Goal: Task Accomplishment & Management: Manage account settings

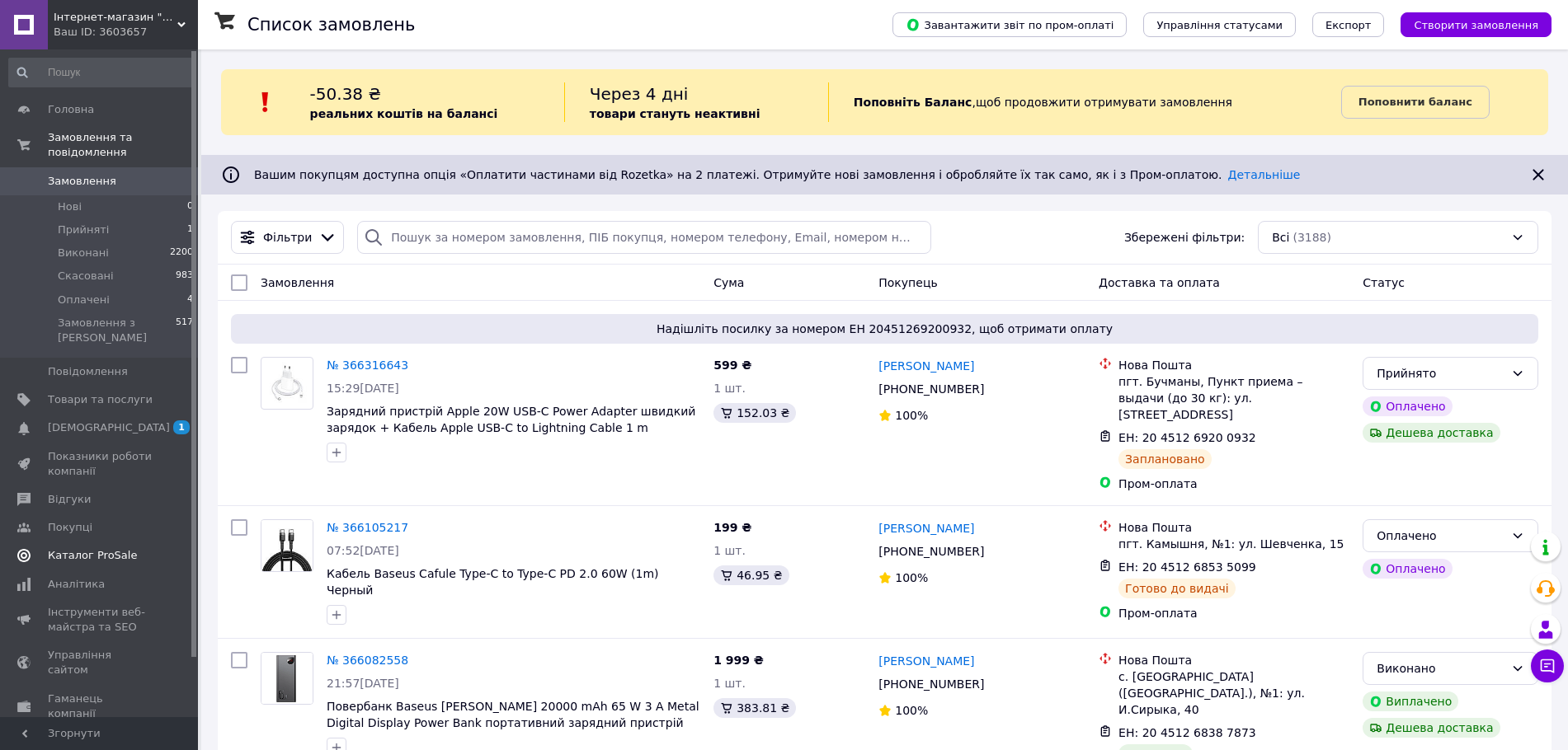
click at [108, 549] on span "Каталог ProSale" at bounding box center [92, 556] width 89 height 15
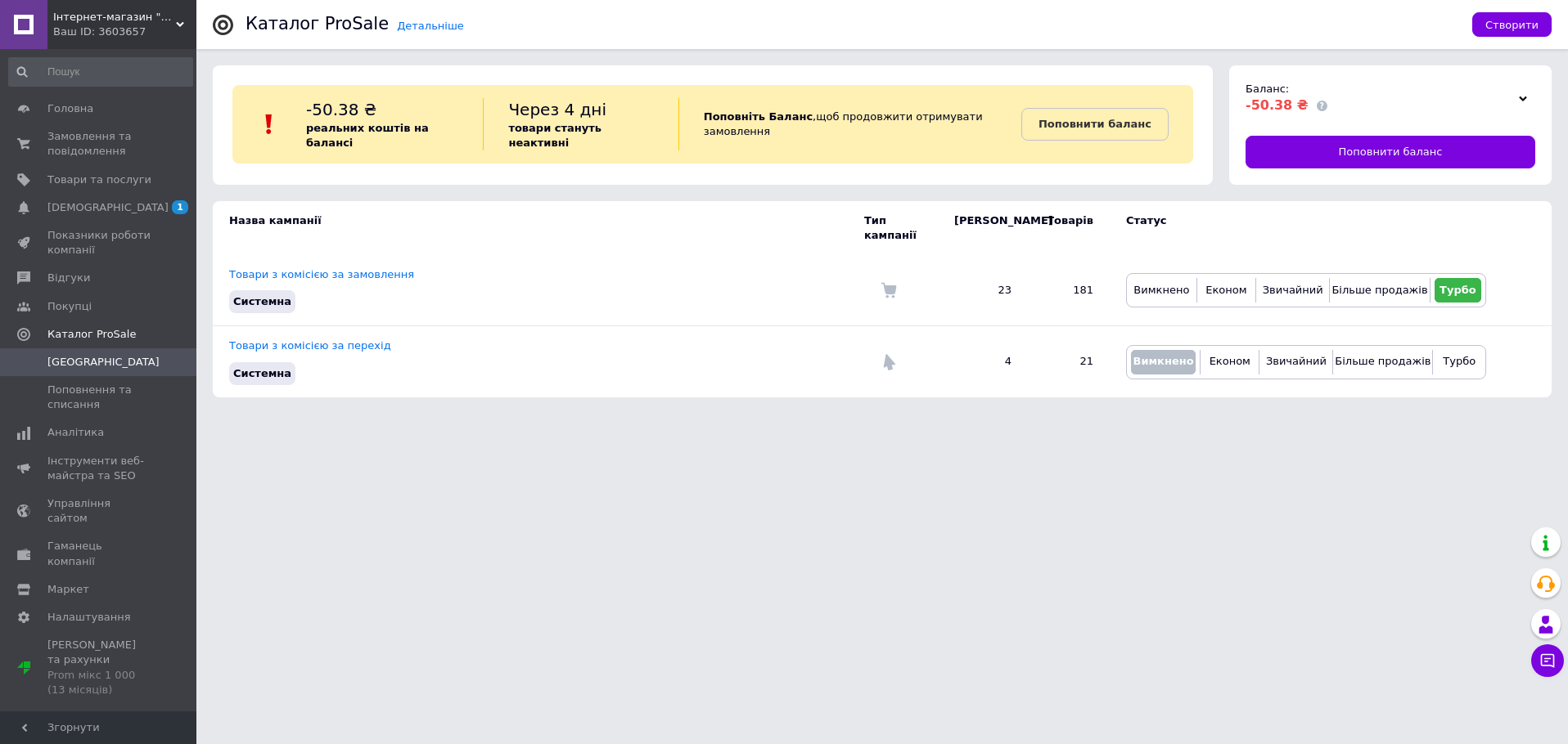
click at [1530, 101] on div at bounding box center [1524, 98] width 24 height 23
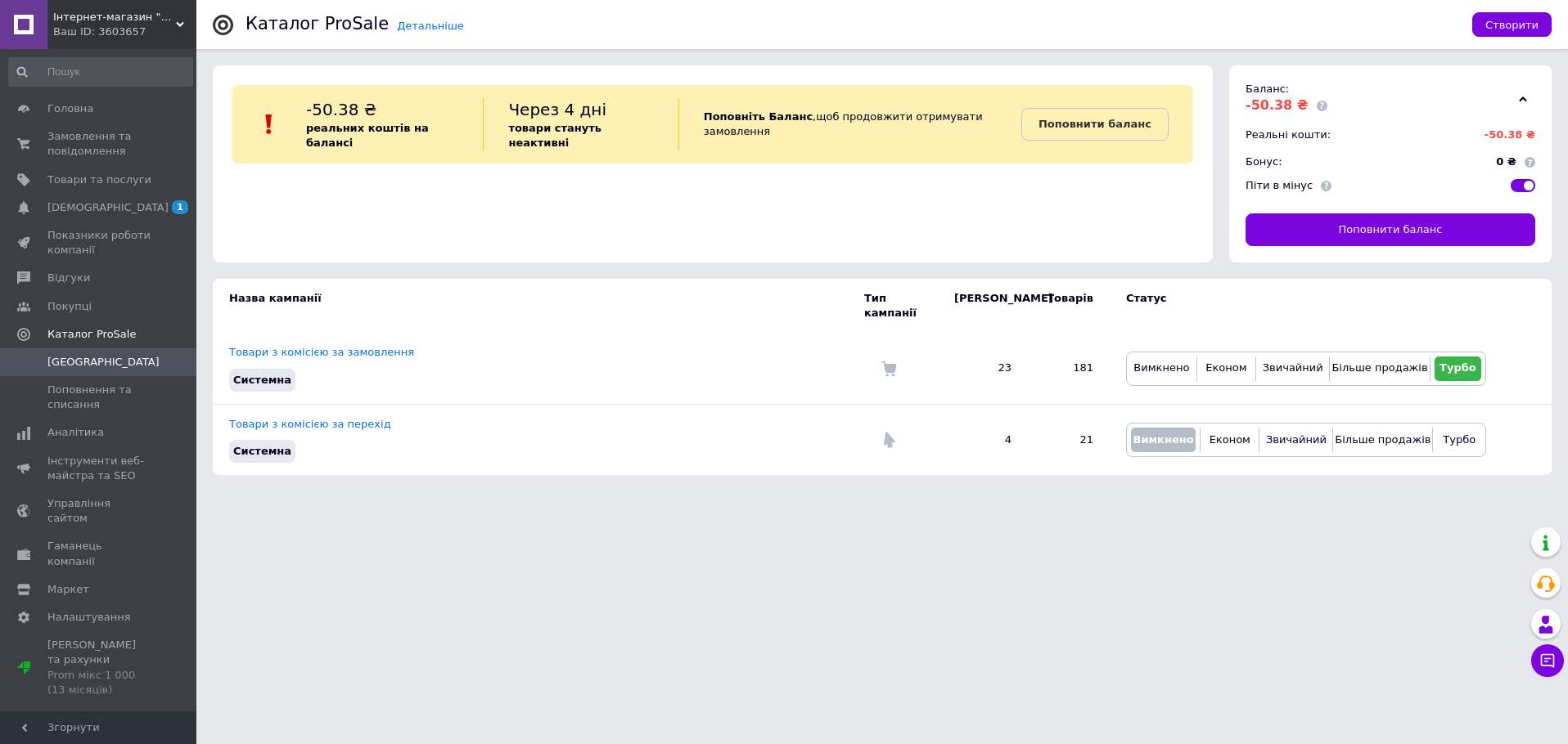
click at [1530, 100] on div at bounding box center [1524, 98] width 24 height 23
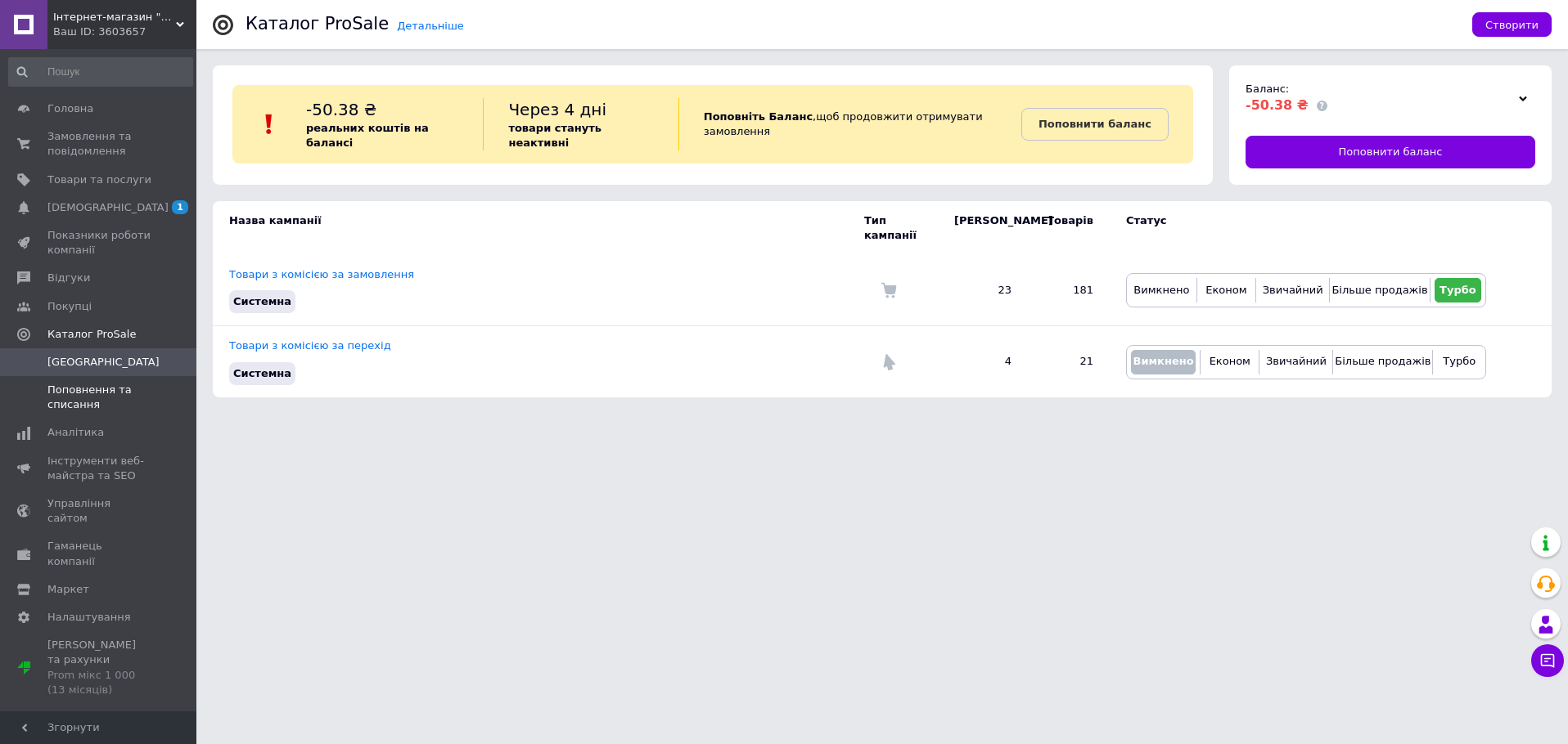
click at [84, 399] on span "Поповнення та списання" at bounding box center [99, 397] width 104 height 29
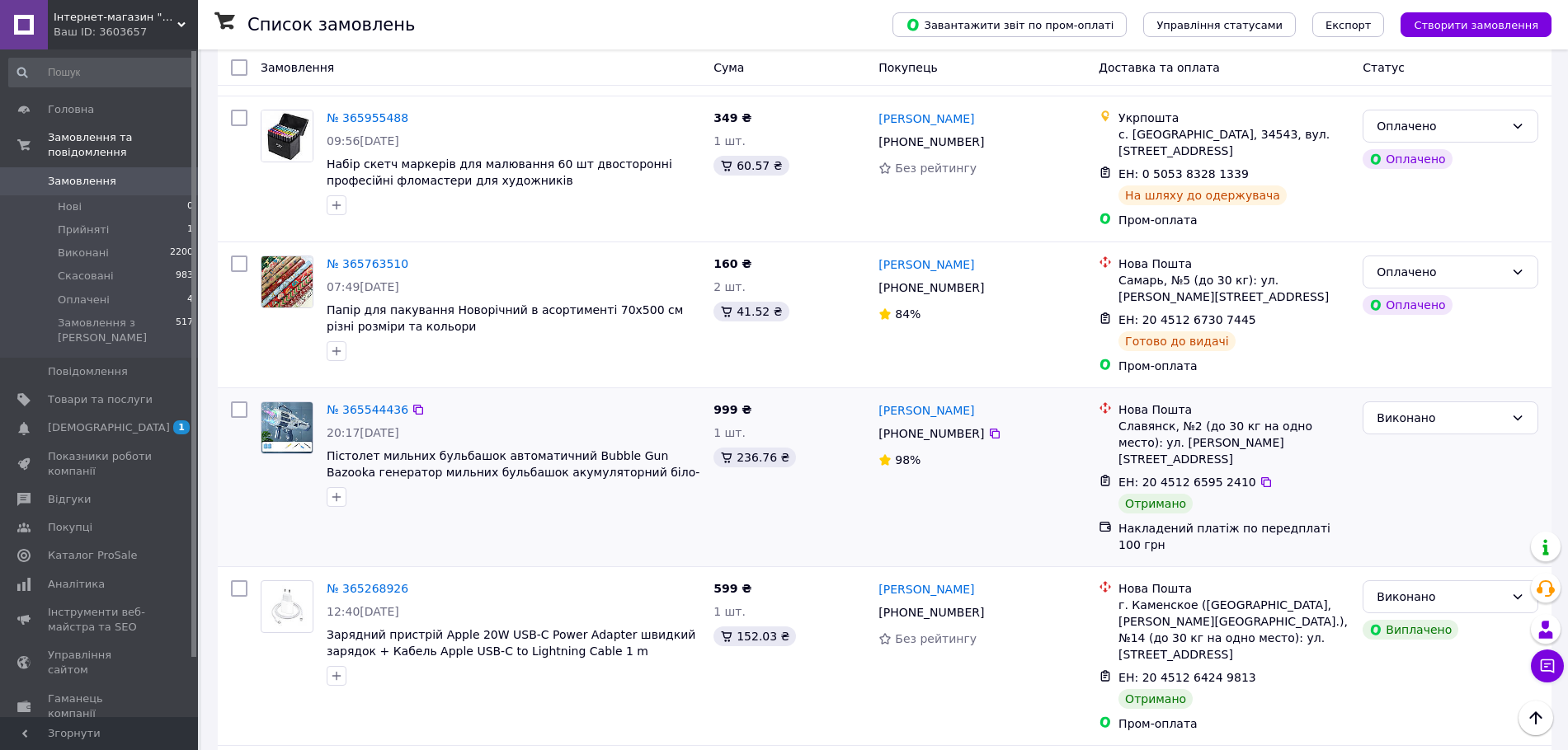
scroll to position [908, 0]
